Goal: Task Accomplishment & Management: Complete application form

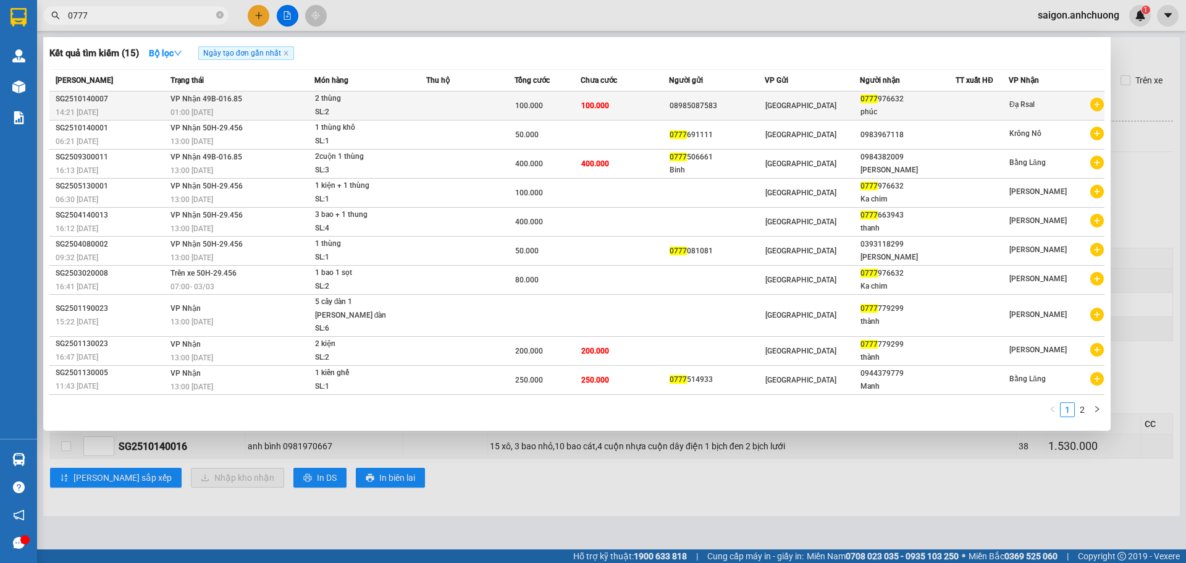
type input "0777"
click at [544, 109] on div "100.000" at bounding box center [547, 106] width 65 height 14
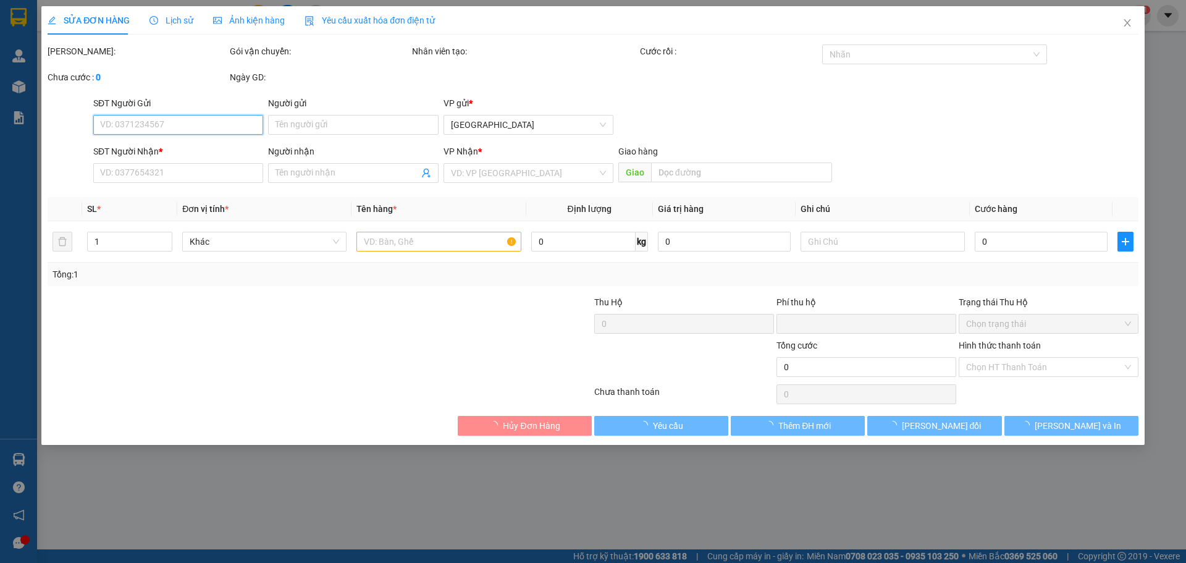
type input "08985087583"
type input "0777976632"
type input "phúc"
type input "0"
type input "100.000"
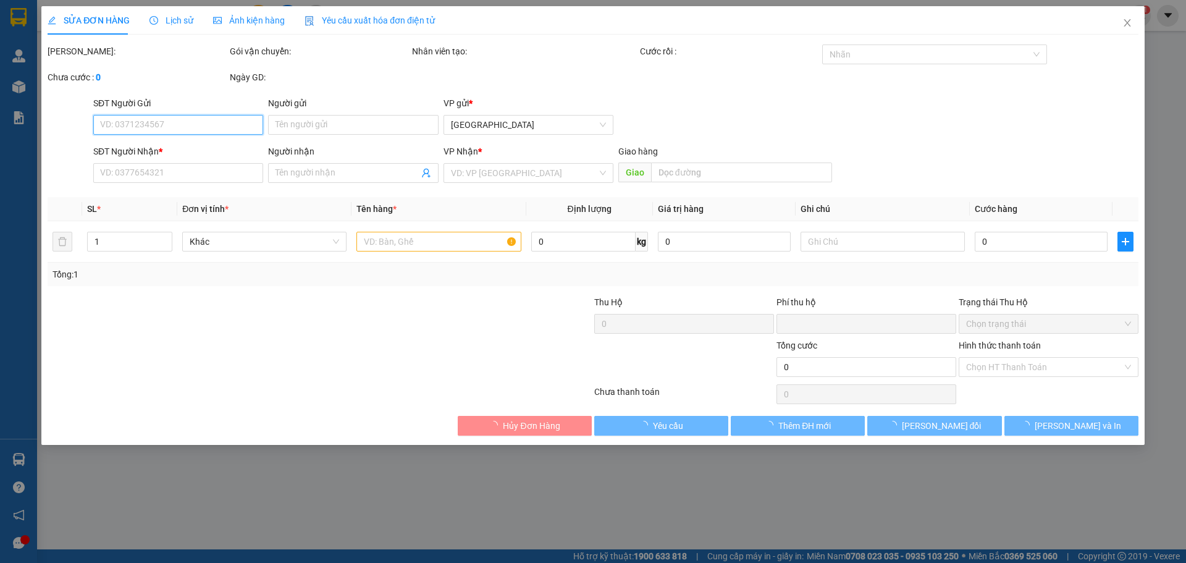
type input "100.000"
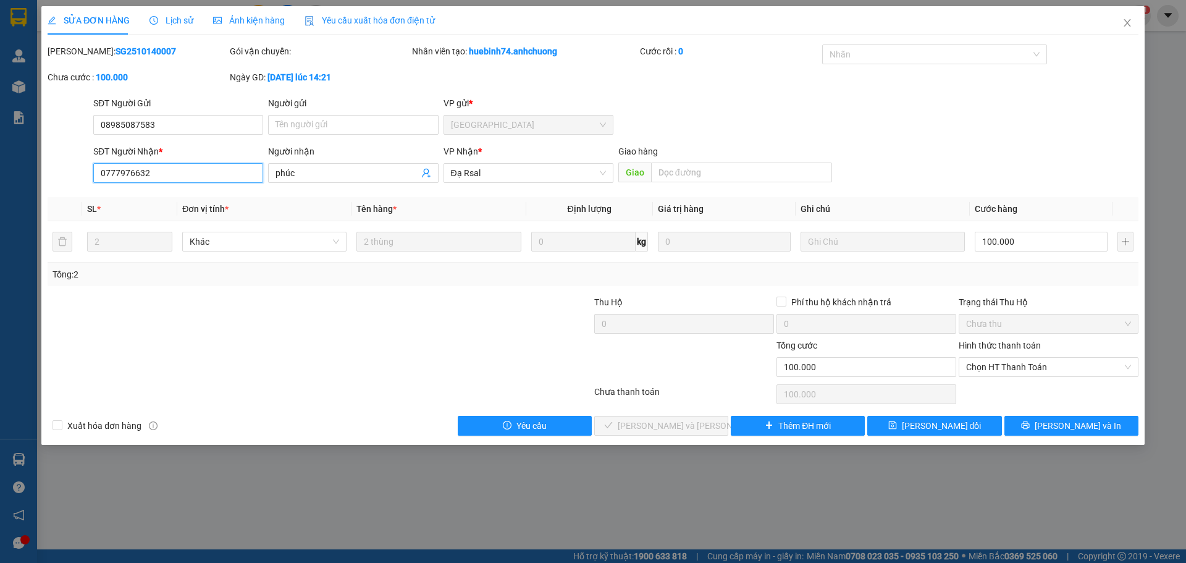
click at [179, 173] on input "0777976632" at bounding box center [178, 173] width 170 height 20
click at [143, 179] on input "0777976632" at bounding box center [178, 173] width 170 height 20
click at [175, 180] on input "0777976632" at bounding box center [178, 173] width 170 height 20
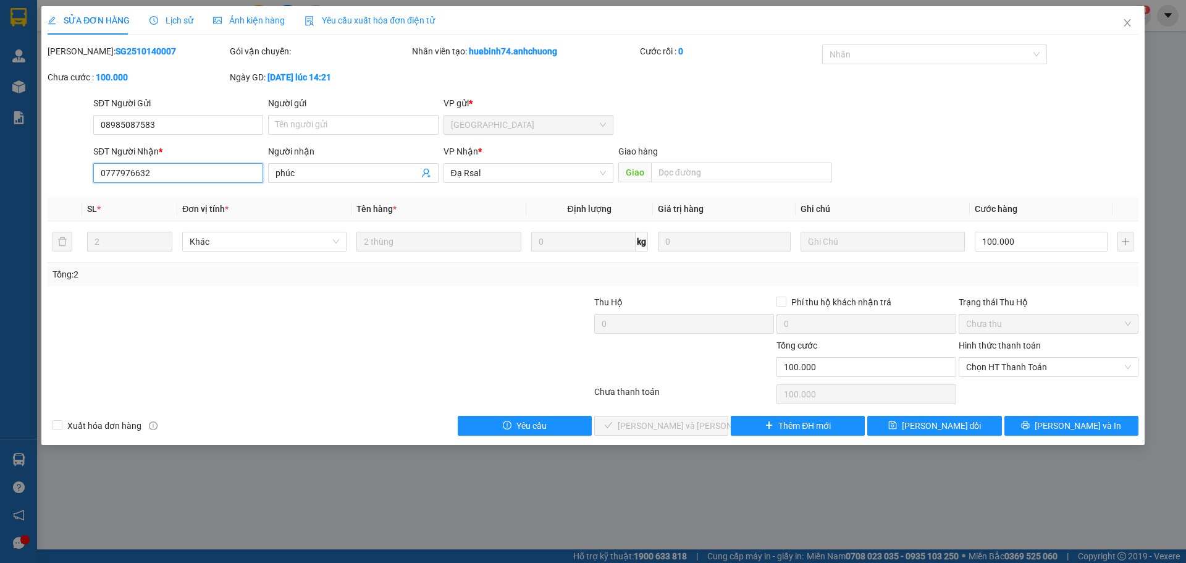
click at [175, 180] on input "0777976632" at bounding box center [178, 173] width 170 height 20
click at [112, 161] on div "SĐT Người Nhận *" at bounding box center [178, 154] width 170 height 19
click at [153, 176] on input "0777976632" at bounding box center [178, 173] width 170 height 20
click at [143, 172] on input "0777976632" at bounding box center [178, 173] width 170 height 20
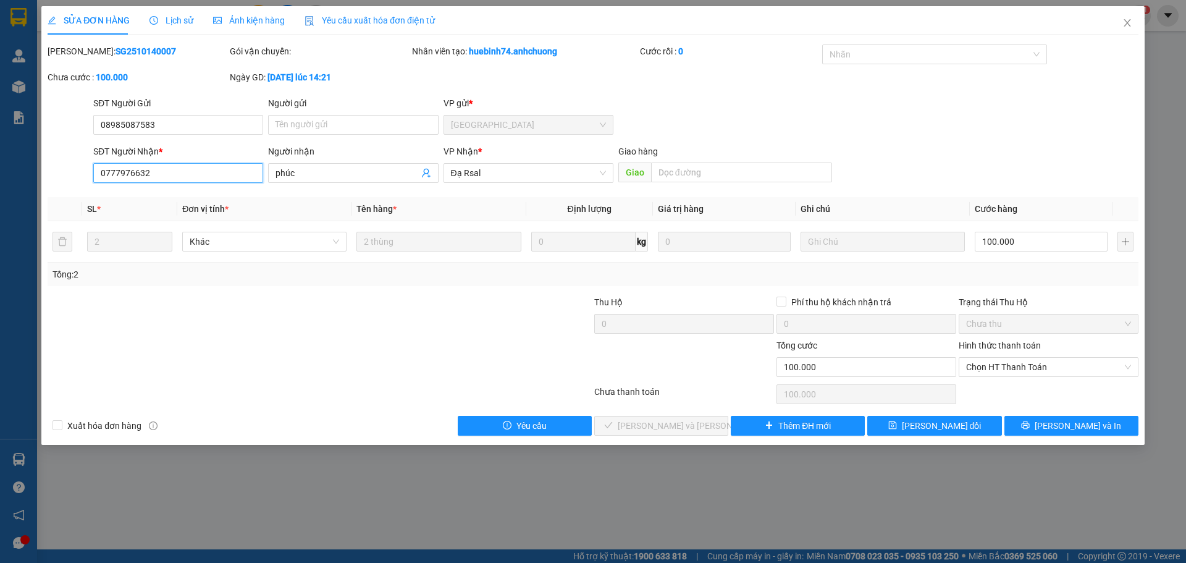
click at [141, 172] on input "0777976632" at bounding box center [178, 173] width 170 height 20
click at [174, 172] on input "0777976632" at bounding box center [178, 173] width 170 height 20
click at [147, 130] on input "08985087583" at bounding box center [178, 125] width 170 height 20
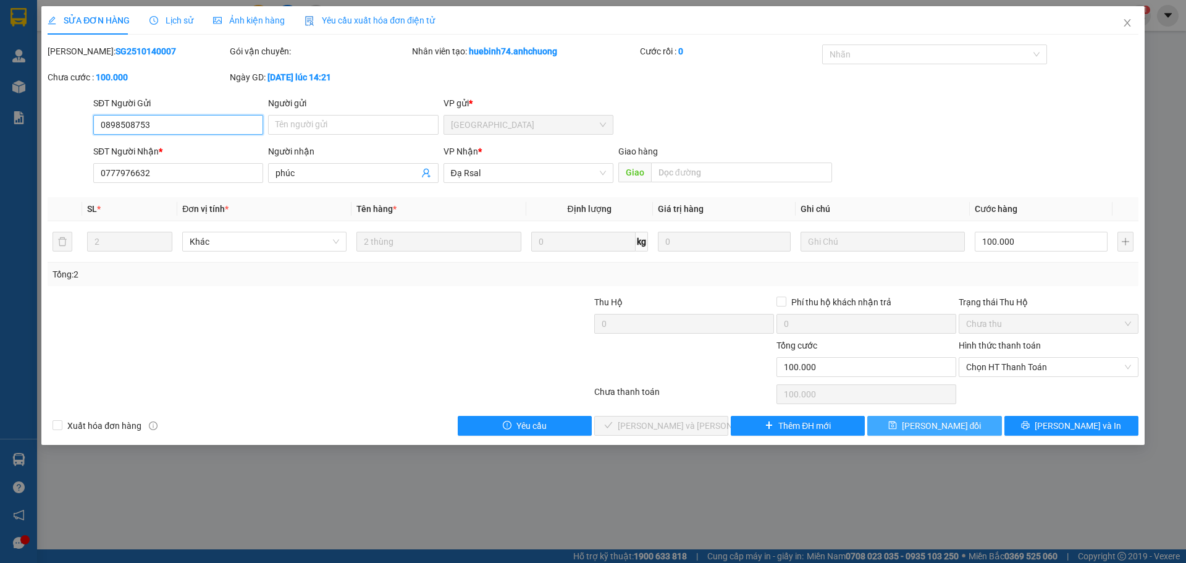
type input "0898508753"
click at [936, 428] on span "[PERSON_NAME] đổi" at bounding box center [942, 426] width 80 height 14
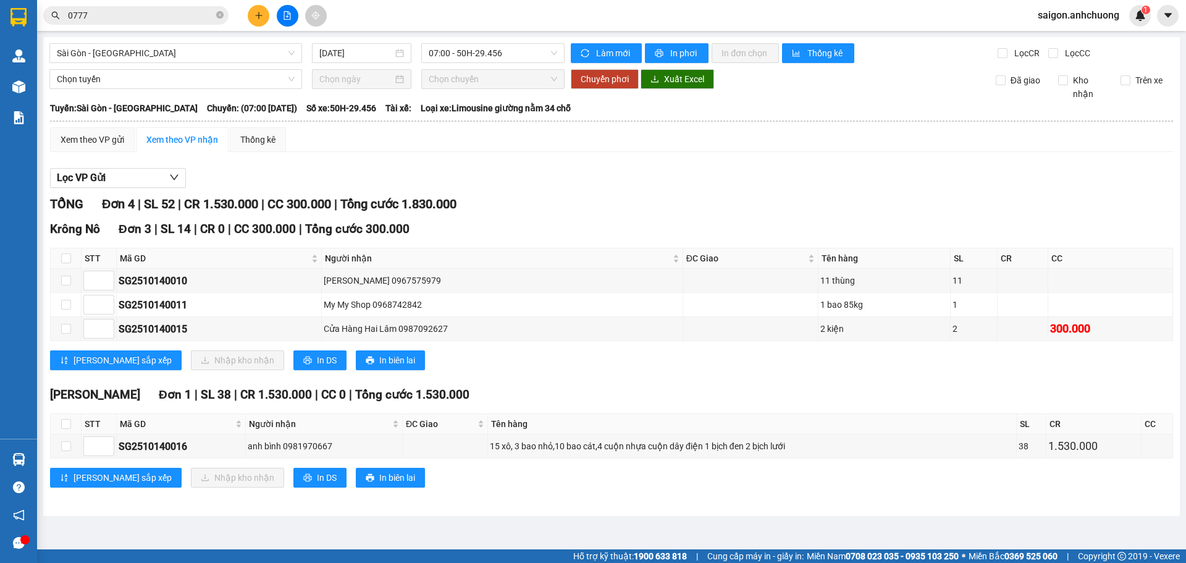
click at [166, 18] on input "0777" at bounding box center [141, 16] width 146 height 14
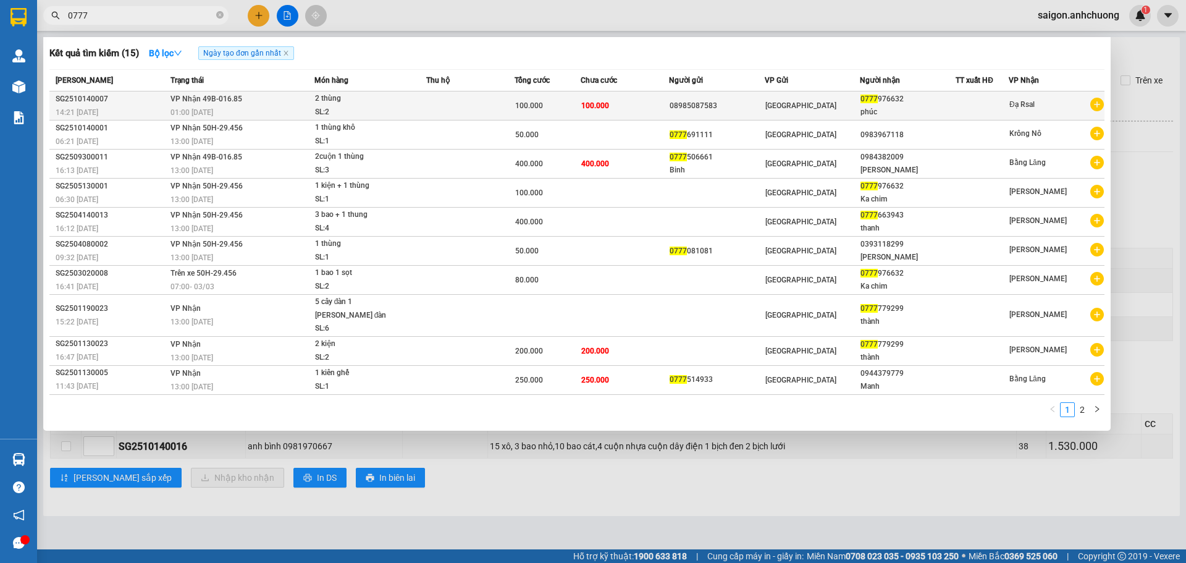
click at [727, 106] on div "08985087583" at bounding box center [717, 105] width 95 height 13
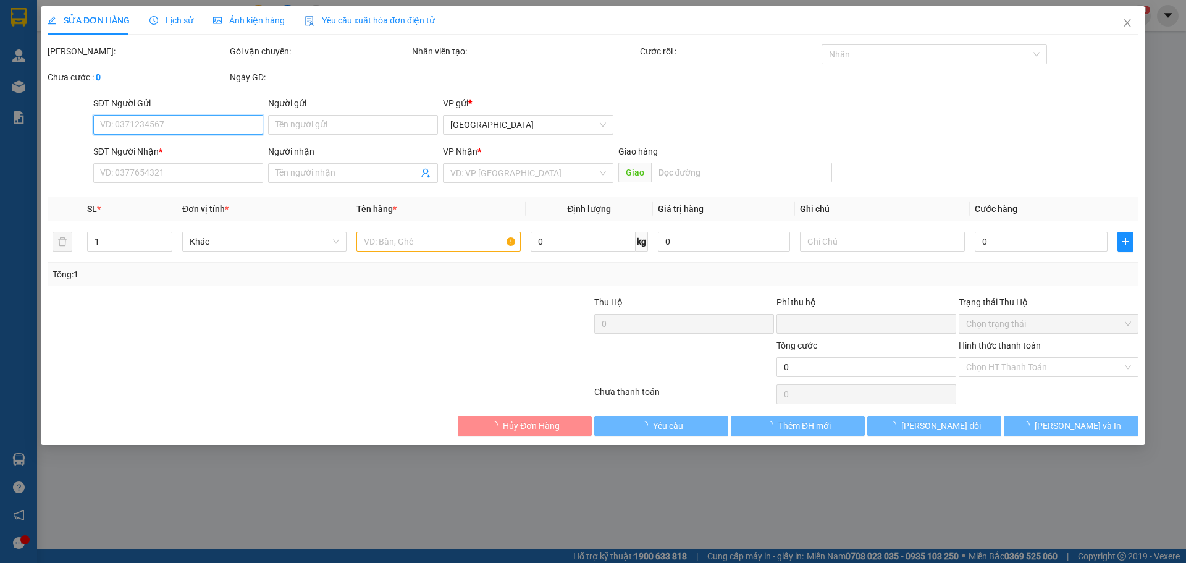
type input "0898508753"
type input "0777976632"
type input "phúc"
type input "0"
type input "100.000"
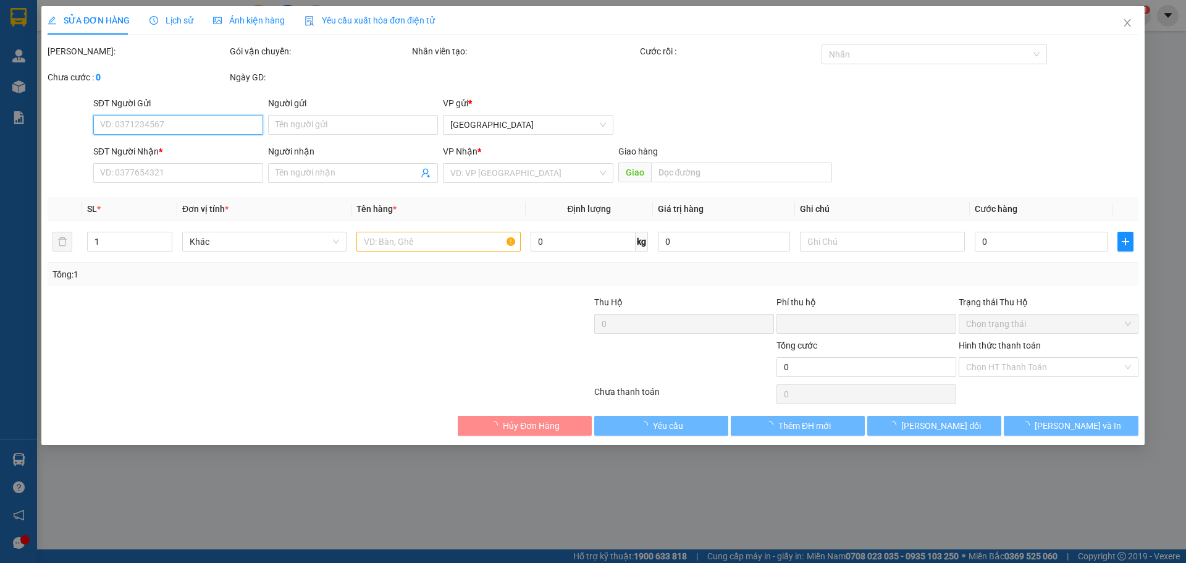
type input "100.000"
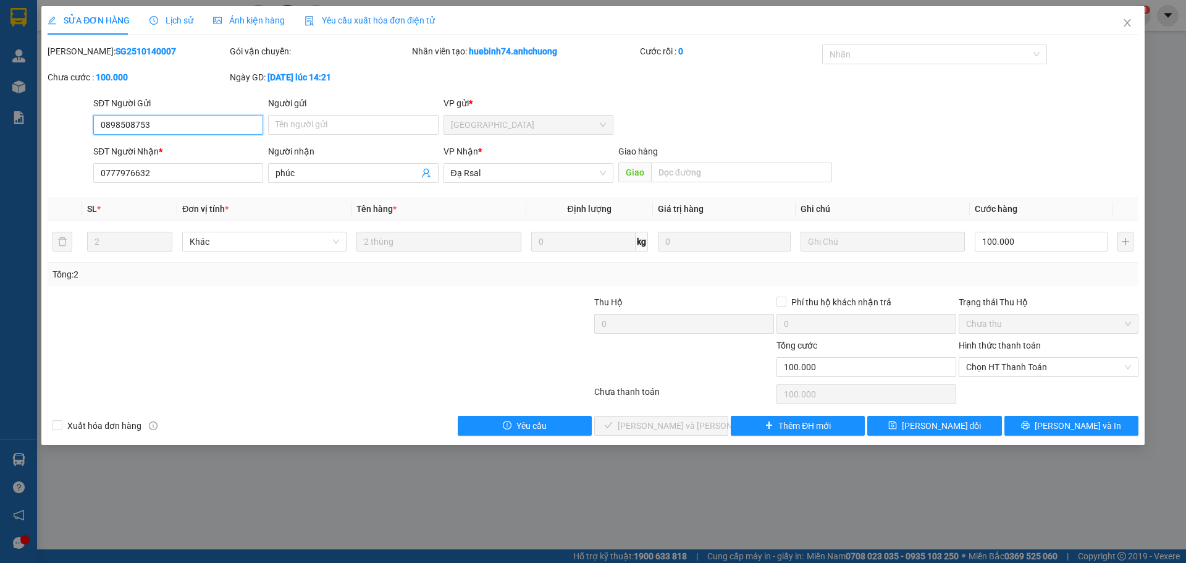
click at [133, 125] on input "0898508753" at bounding box center [178, 125] width 170 height 20
click at [951, 419] on span "[PERSON_NAME] đổi" at bounding box center [942, 426] width 80 height 14
